Goal: Navigation & Orientation: Find specific page/section

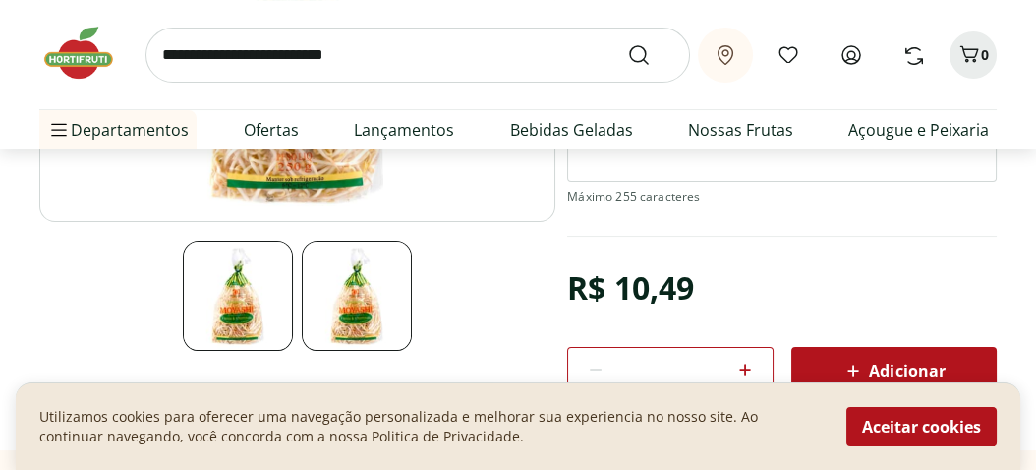
scroll to position [197, 0]
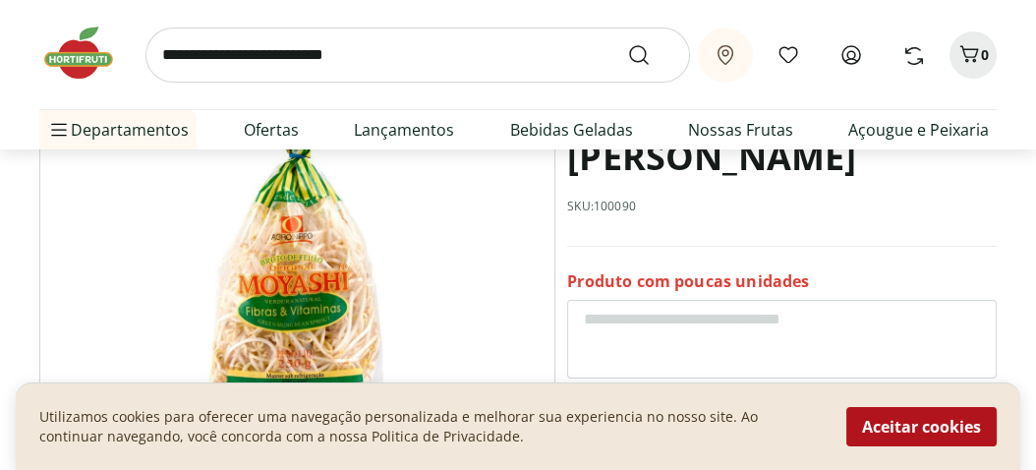
click at [280, 274] on img at bounding box center [297, 238] width 516 height 362
click at [312, 279] on img at bounding box center [297, 238] width 516 height 362
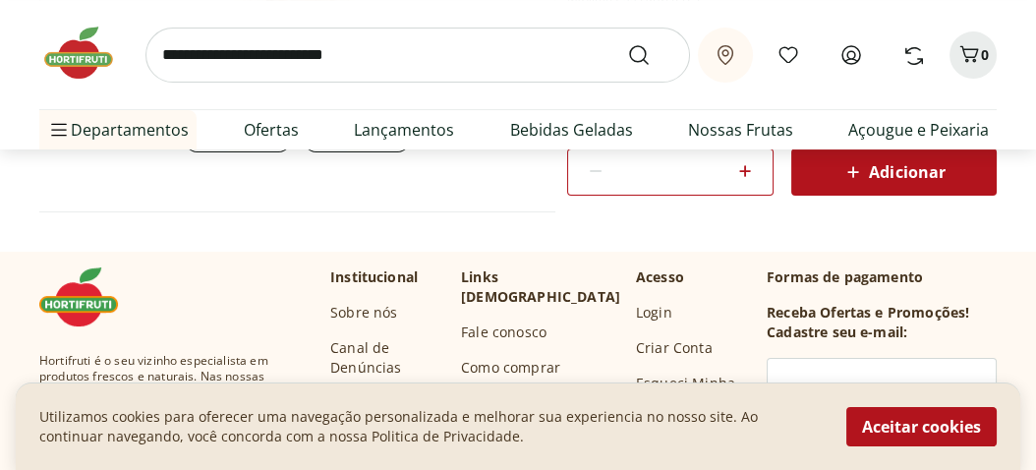
scroll to position [590, 0]
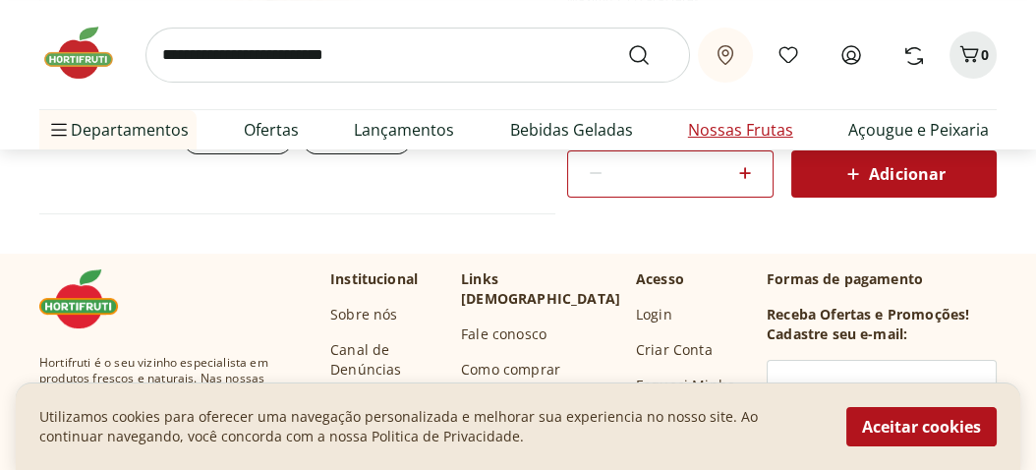
click at [719, 124] on link "Nossas Frutas" at bounding box center [740, 130] width 105 height 24
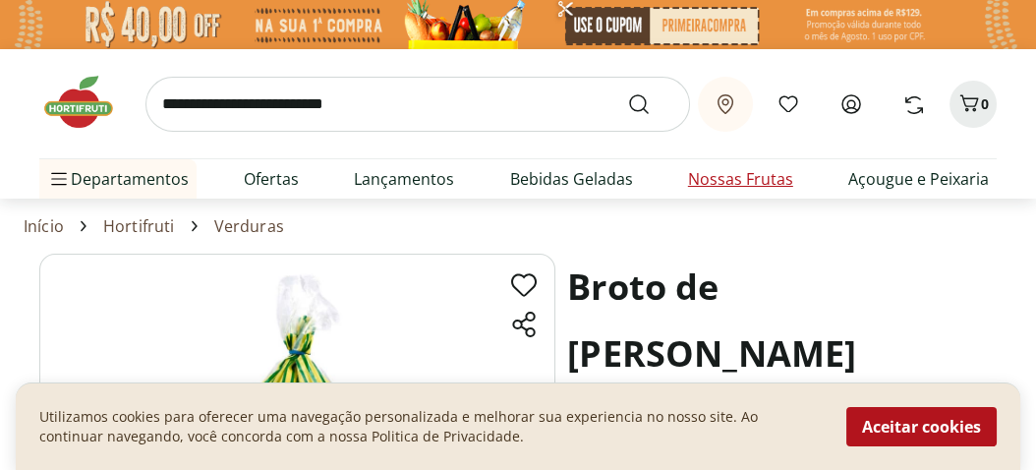
select select "**********"
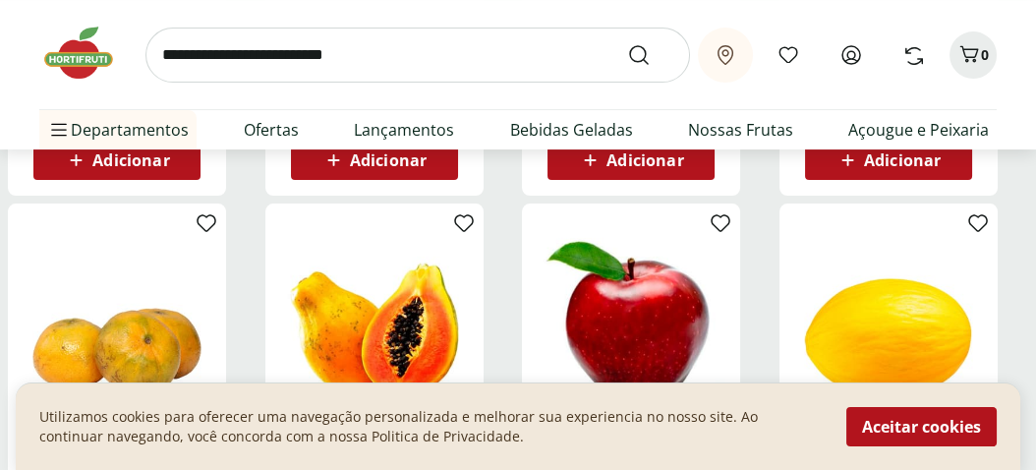
scroll to position [491, 0]
